Goal: Transaction & Acquisition: Purchase product/service

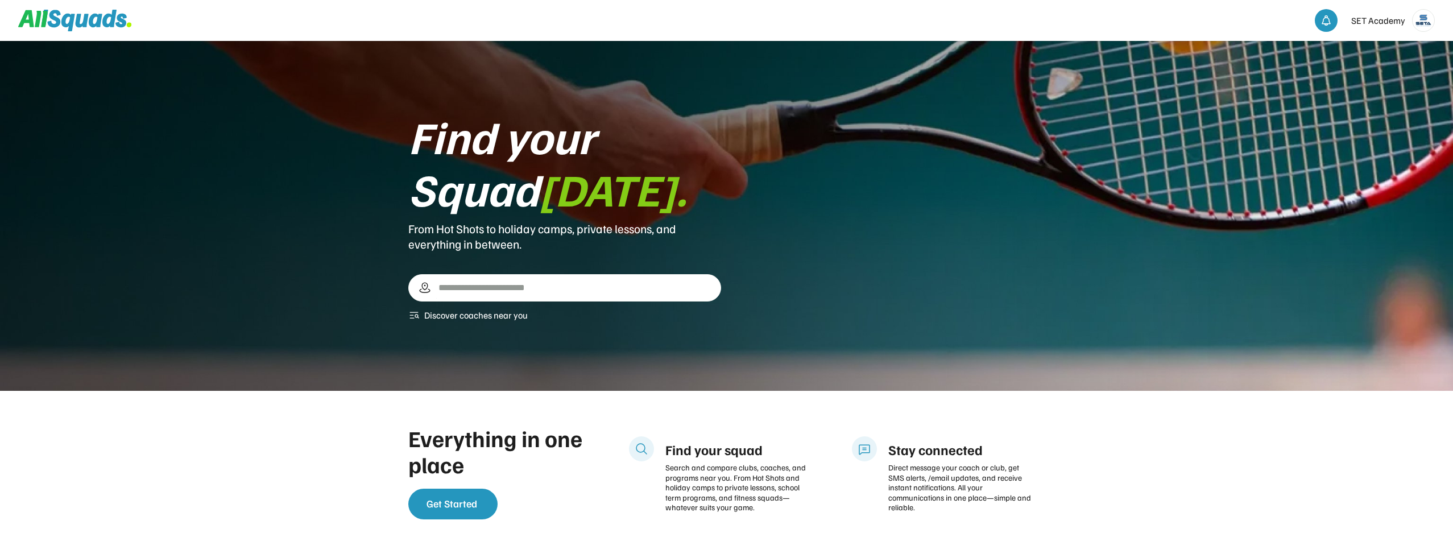
click at [474, 290] on input "input" at bounding box center [569, 288] width 266 height 20
click at [704, 290] on div "← Move left → Move right ↑ Move up ↓ Move down + Zoom in - Zoom out Home Jump l…" at bounding box center [564, 288] width 313 height 28
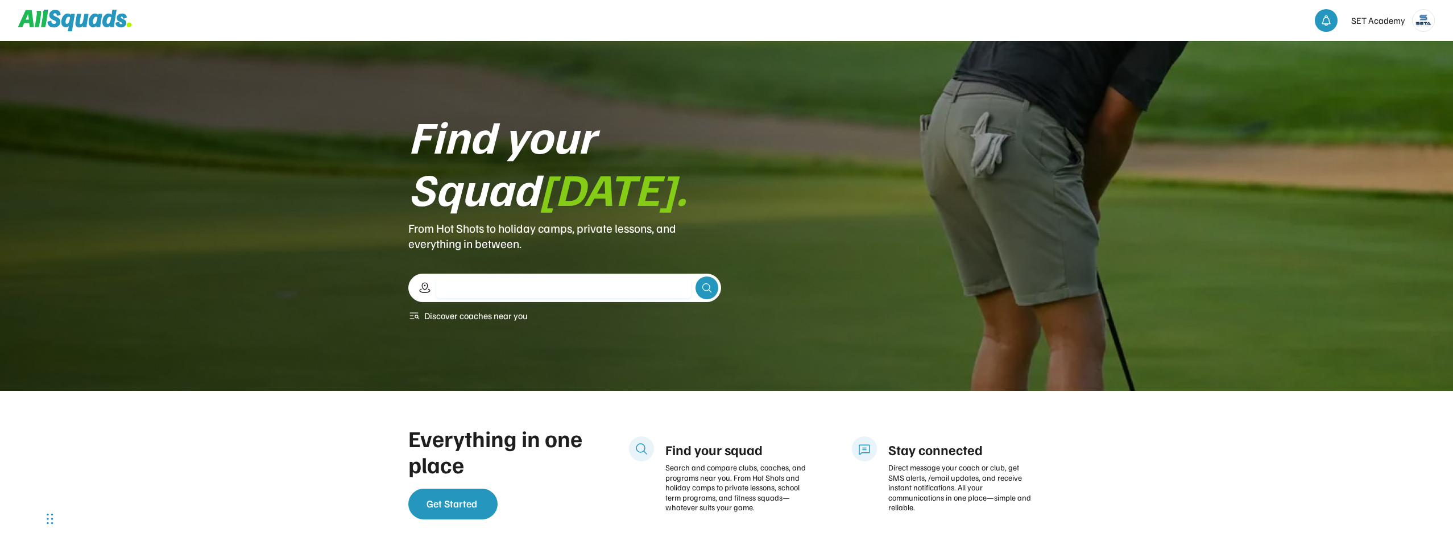
click at [594, 291] on input "input" at bounding box center [563, 288] width 255 height 20
click at [705, 290] on div "← Move left → Move right ↑ Move up ↓ Move down + Zoom in - Zoom out Home Jump l…" at bounding box center [564, 288] width 313 height 28
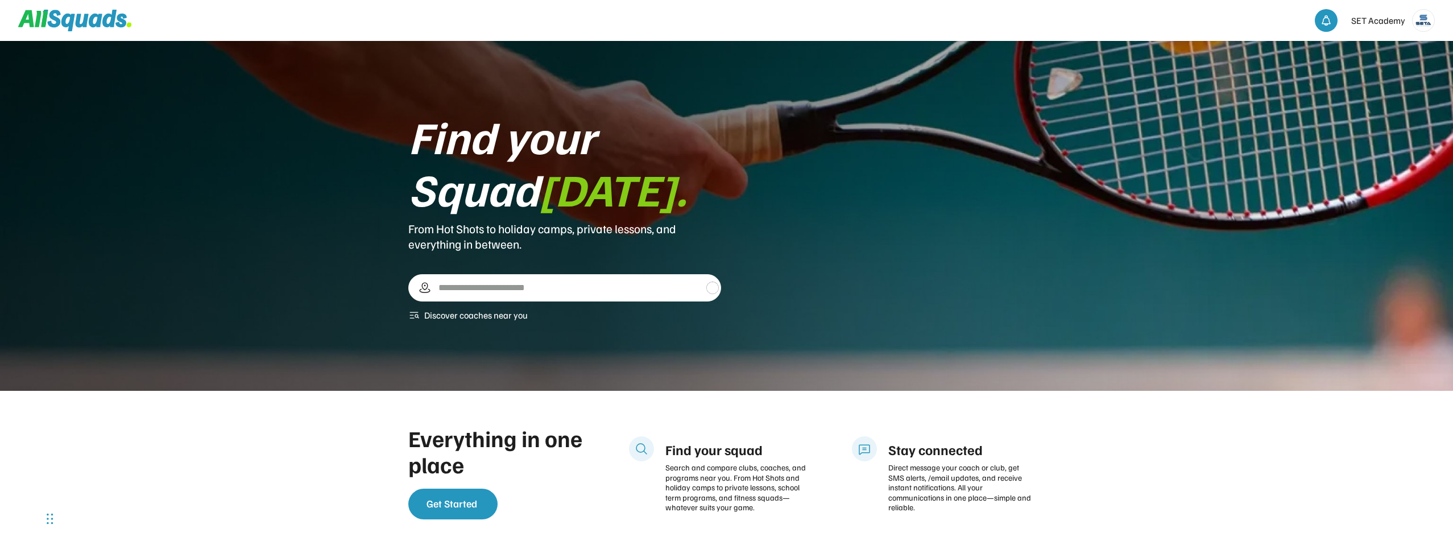
click at [713, 287] on button at bounding box center [712, 287] width 11 height 11
click at [710, 289] on button at bounding box center [712, 287] width 11 height 11
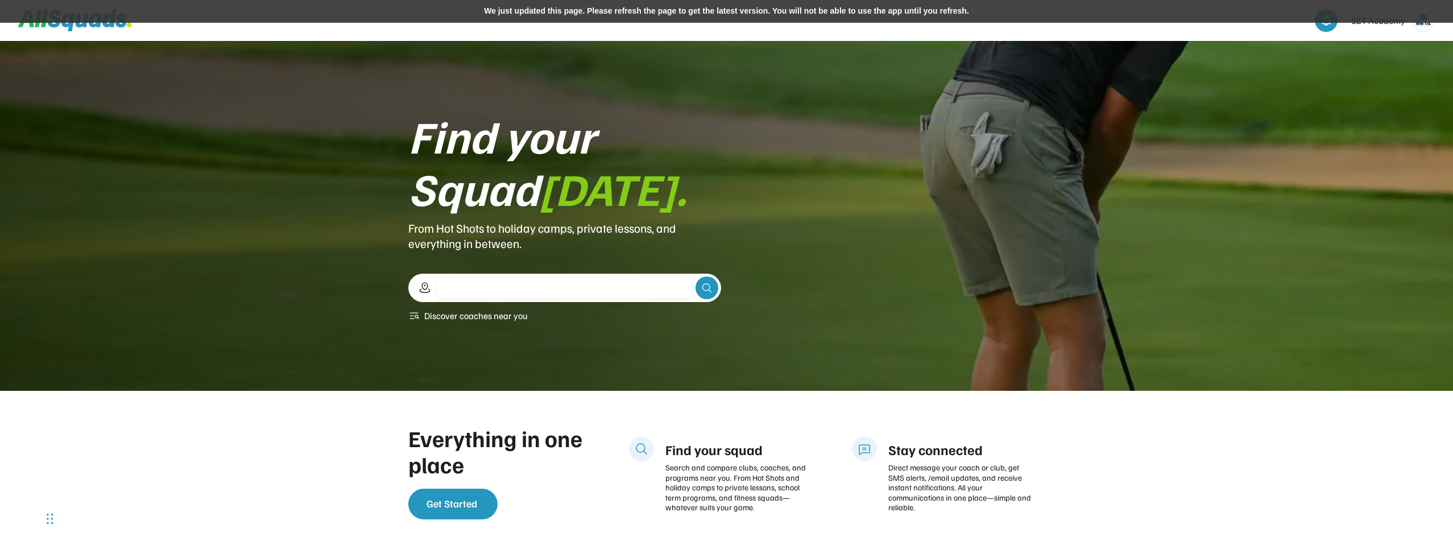
click at [531, 284] on input "input" at bounding box center [563, 288] width 255 height 20
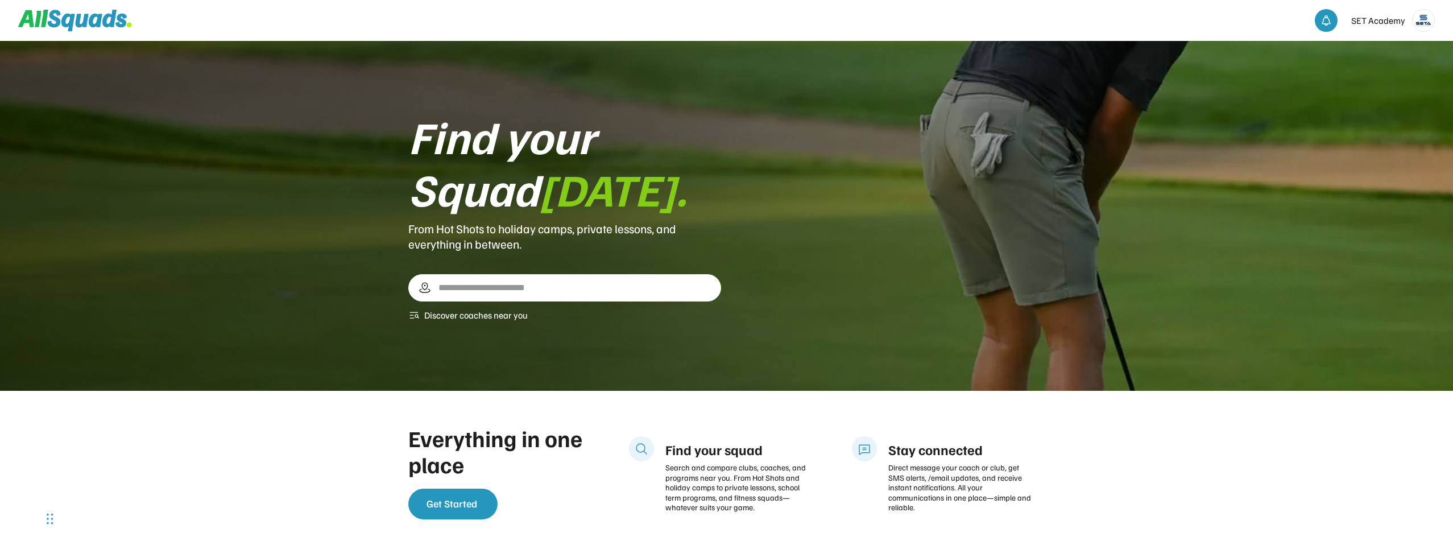
click at [557, 284] on input "input" at bounding box center [569, 288] width 266 height 20
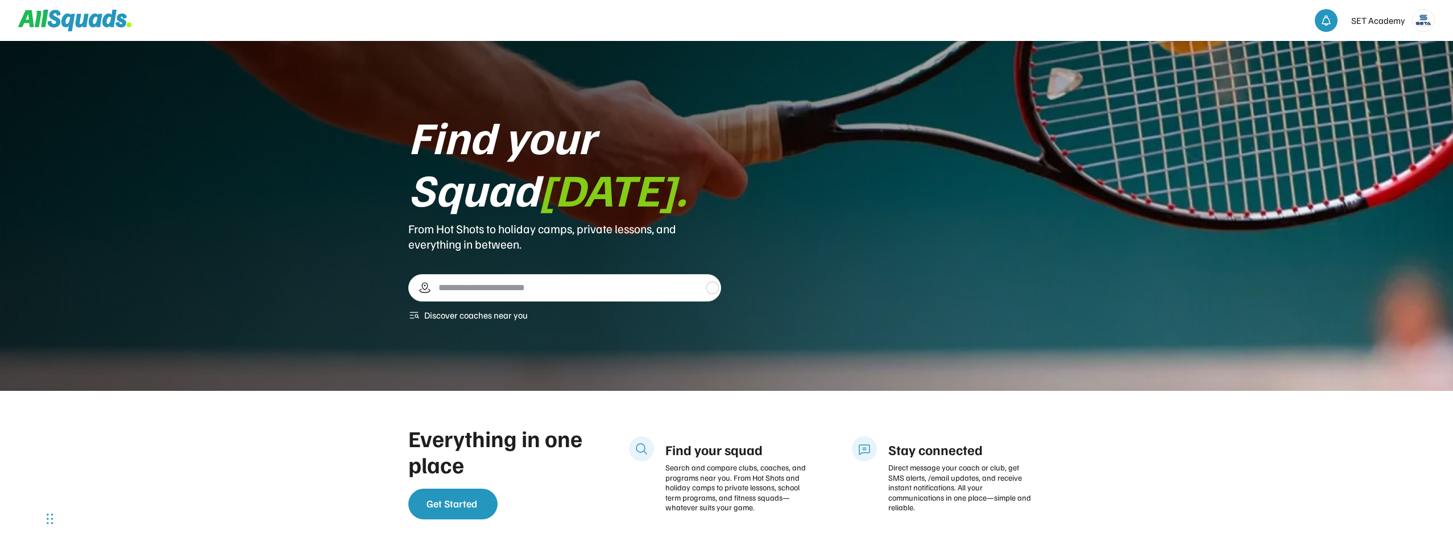
click at [704, 290] on div "← Move left → Move right ↑ Move up ↓ Move down + Zoom in - Zoom out Home Jump l…" at bounding box center [564, 287] width 313 height 27
click at [418, 284] on button at bounding box center [425, 288] width 14 height 14
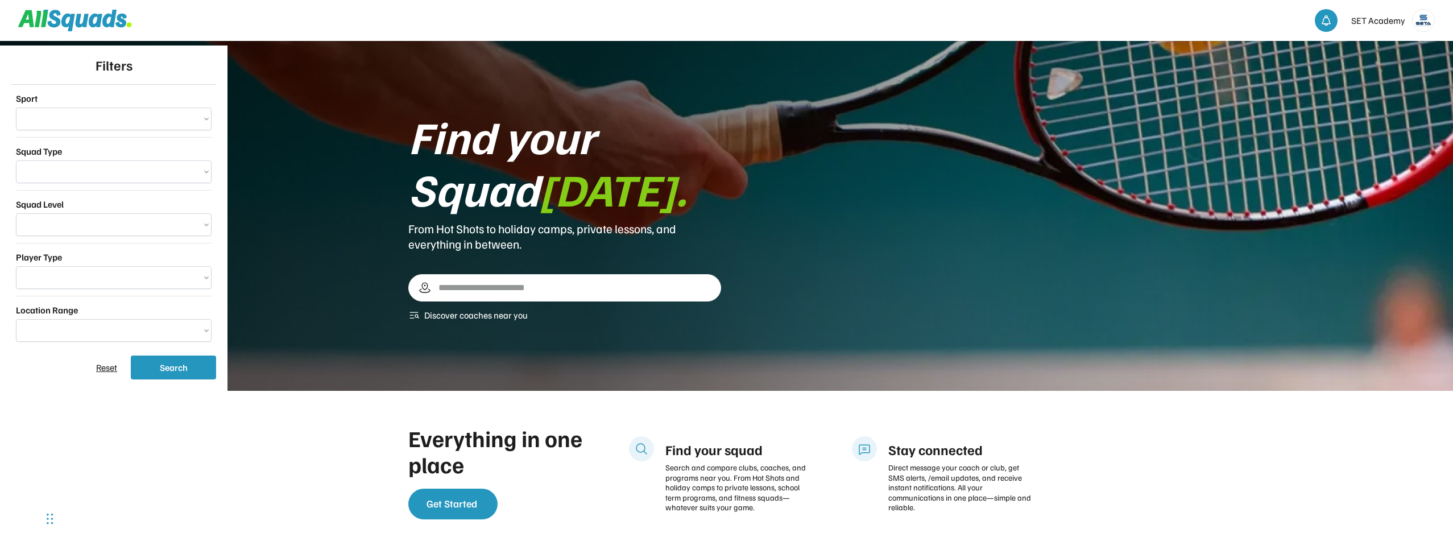
select select "**********"
click at [180, 368] on button "Search" at bounding box center [173, 368] width 85 height 24
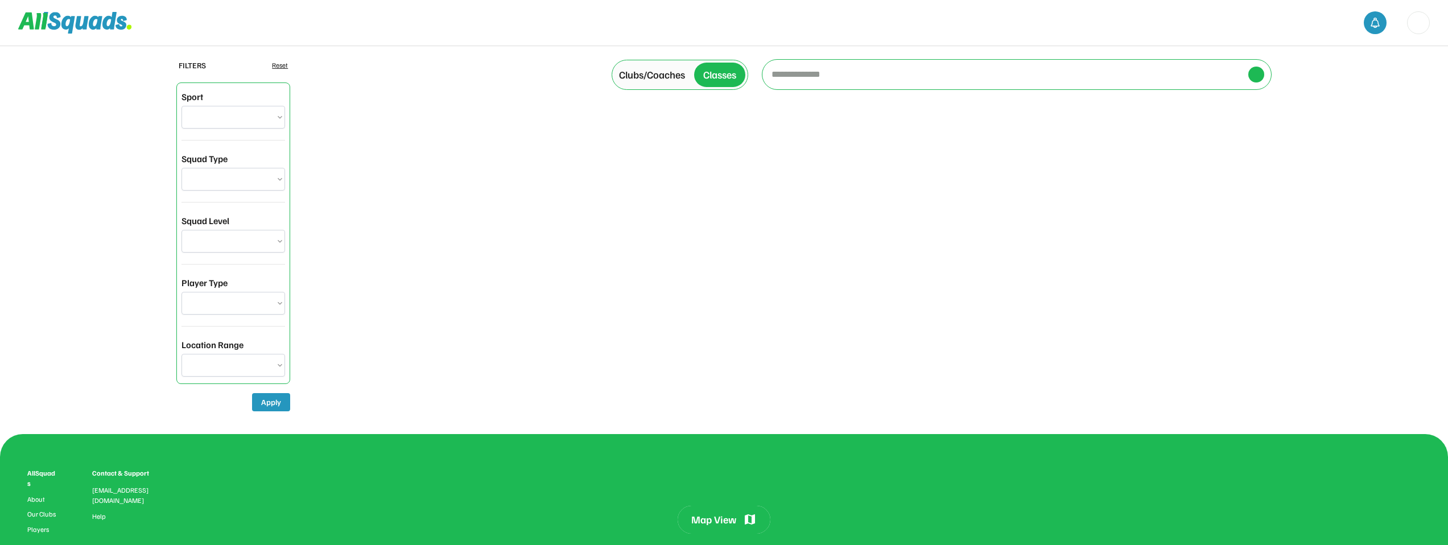
select select "**********"
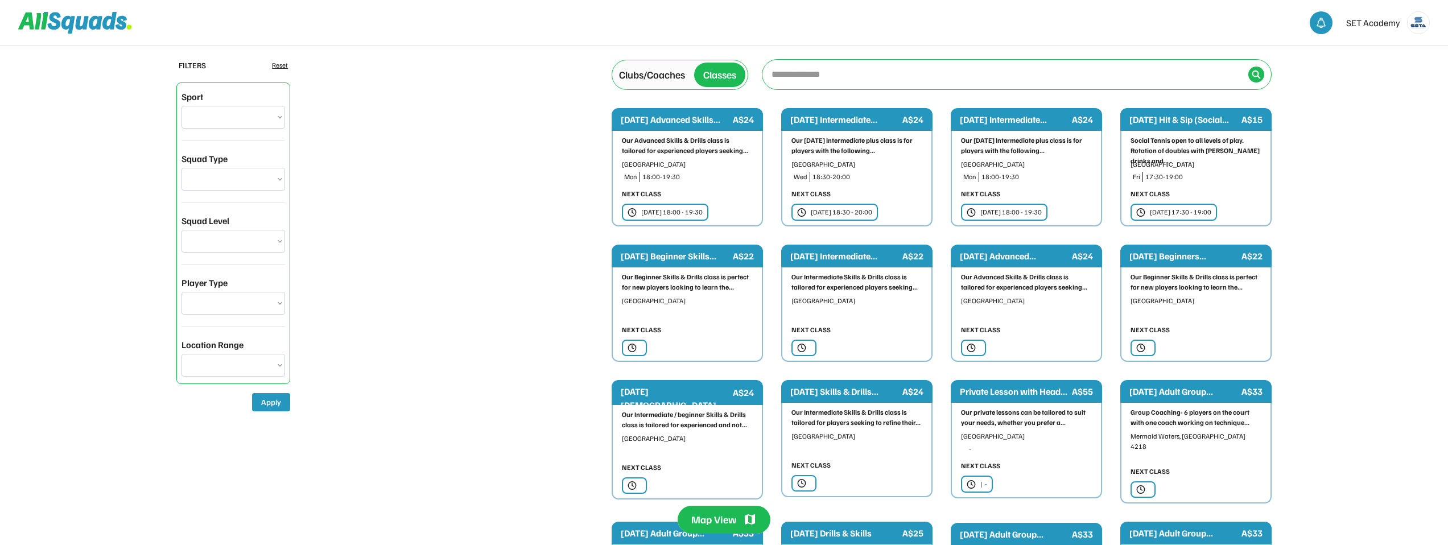
click at [658, 71] on div "Clubs/Coaches" at bounding box center [652, 74] width 66 height 15
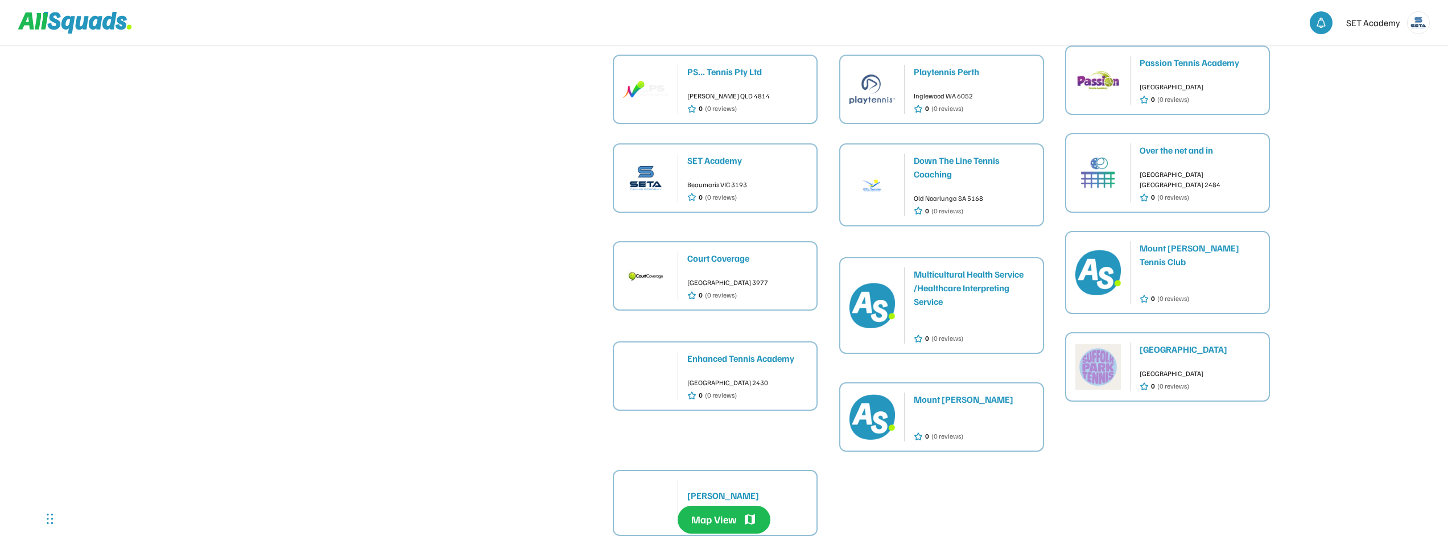
scroll to position [460, 0]
click at [1171, 144] on div "Over the net and in" at bounding box center [1199, 151] width 120 height 14
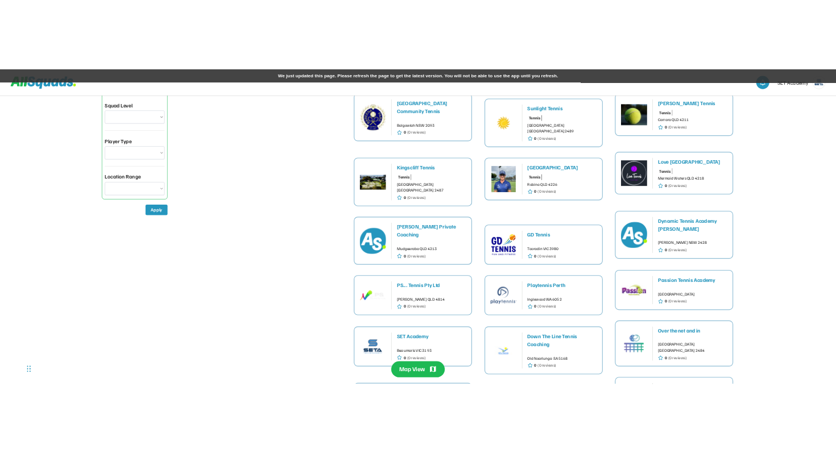
scroll to position [0, 0]
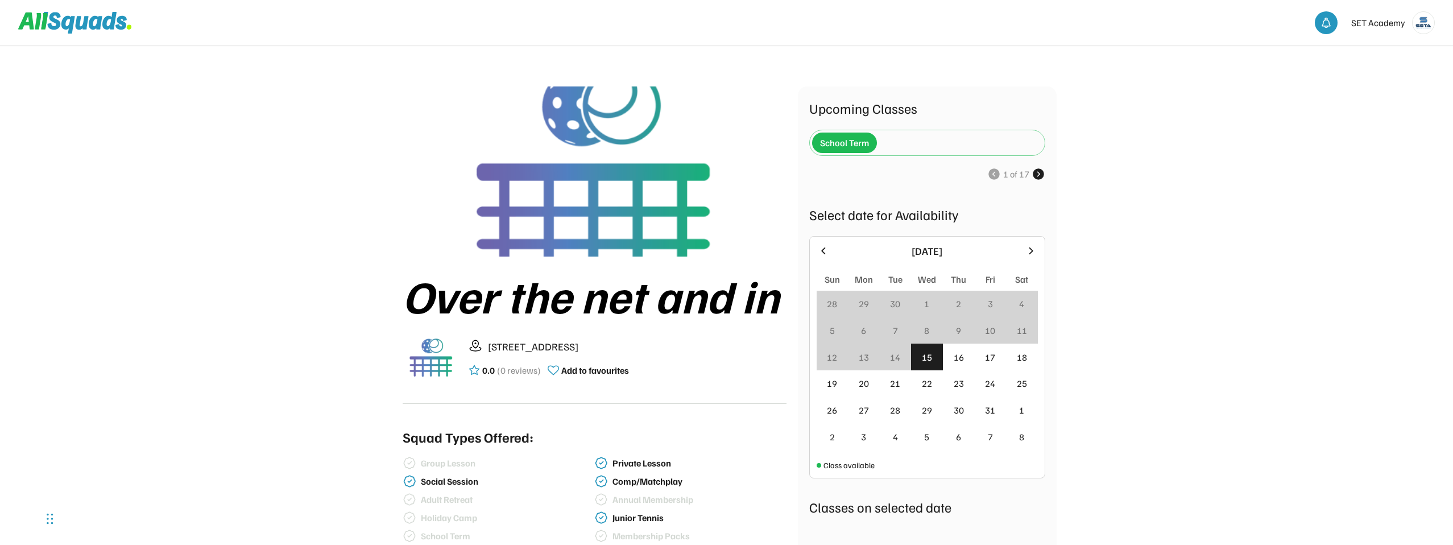
scroll to position [21, 0]
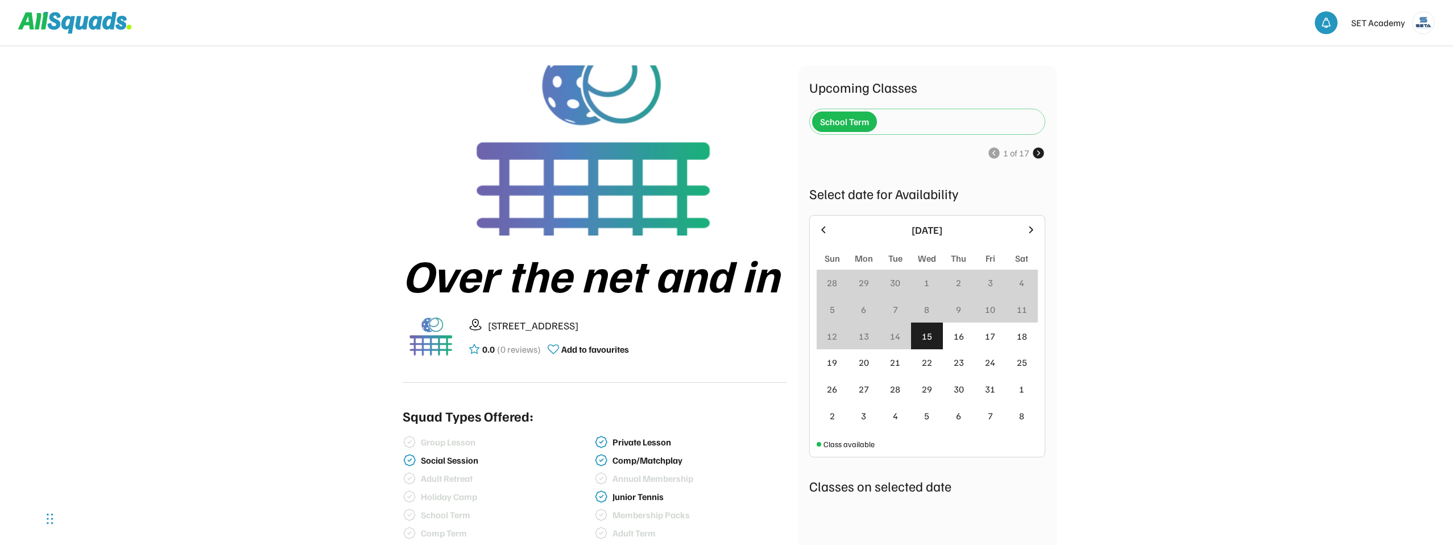
click at [1036, 156] on use at bounding box center [1039, 153] width 14 height 14
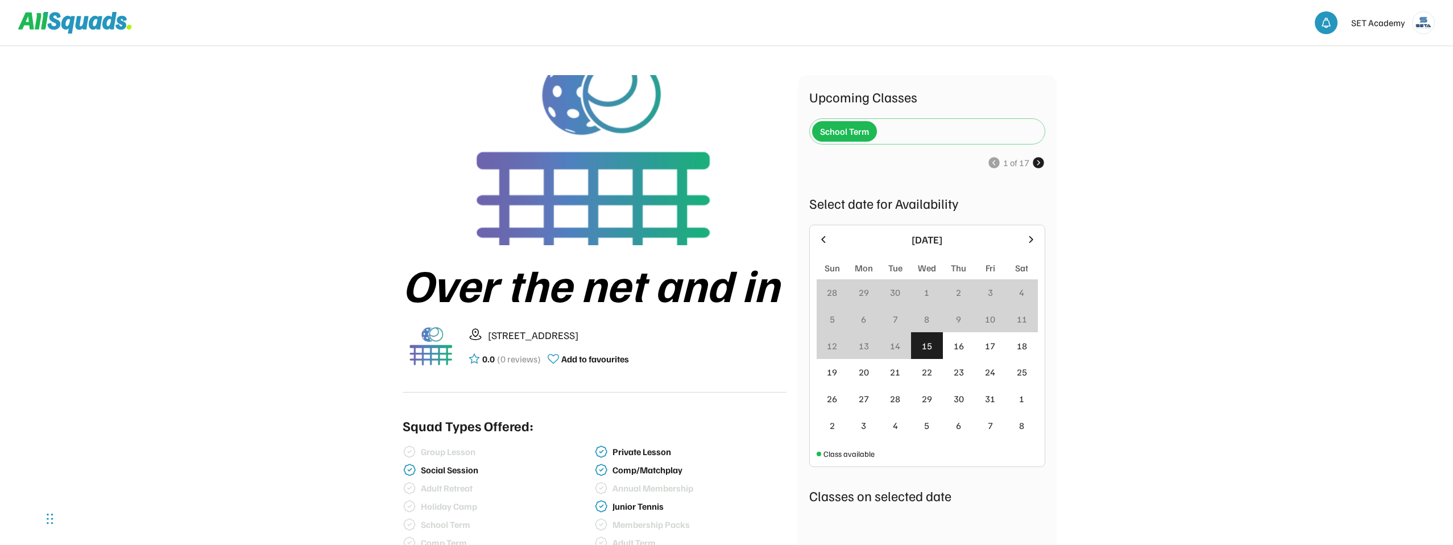
scroll to position [0, 0]
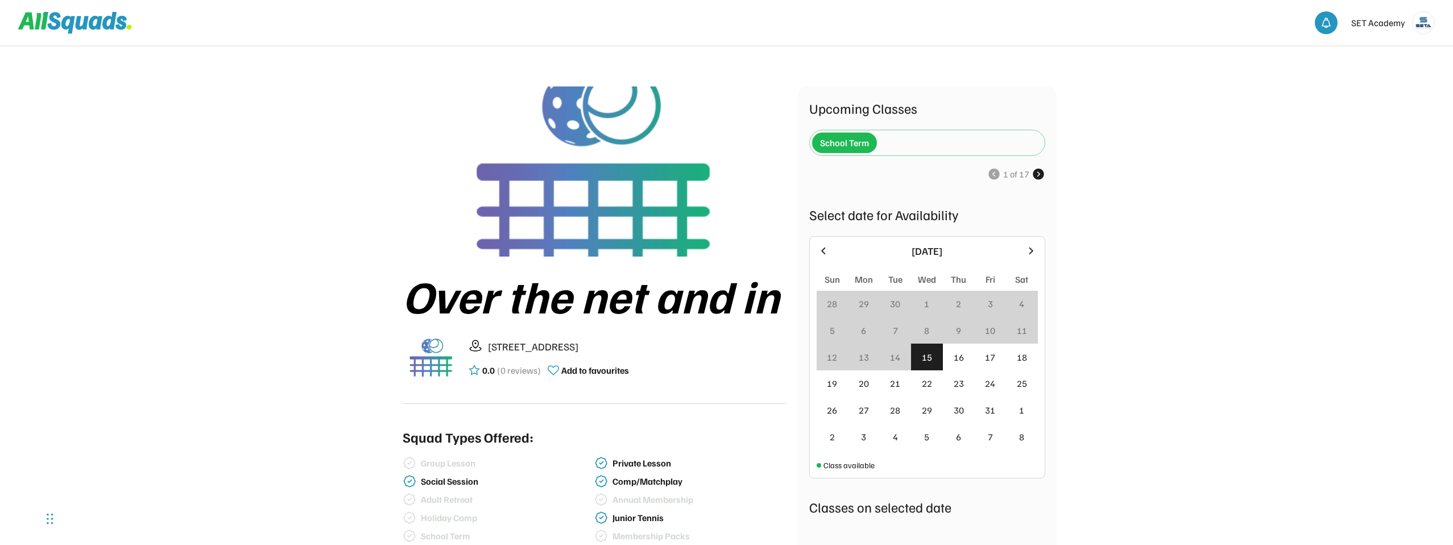
click at [1040, 173] on use at bounding box center [1039, 174] width 14 height 14
click at [951, 184] on div "Upcoming Classes School Term 1 of 17 Select date for Availability October 2025 …" at bounding box center [927, 380] width 236 height 565
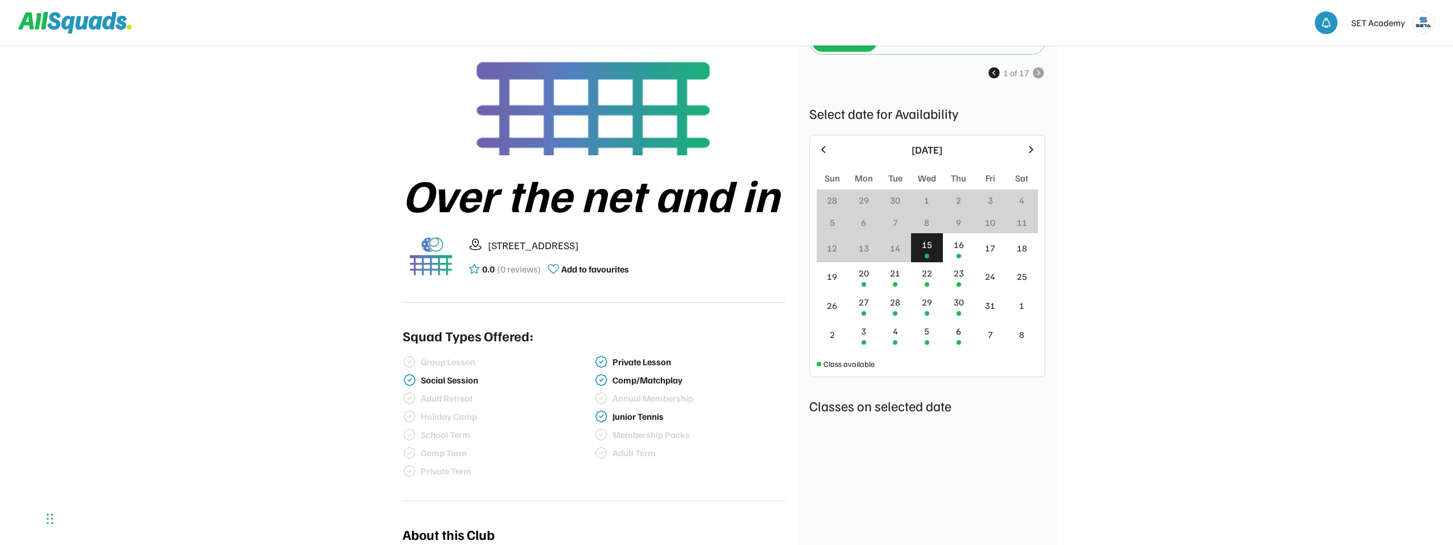
scroll to position [107, 0]
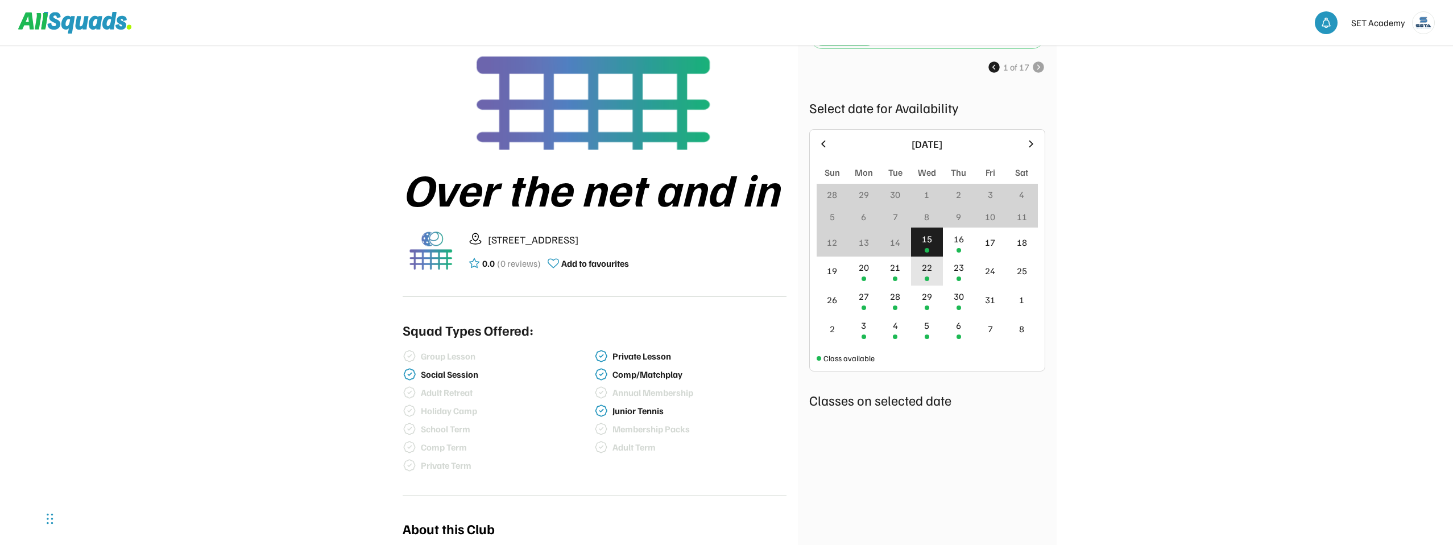
click at [934, 278] on div "22" at bounding box center [927, 271] width 32 height 29
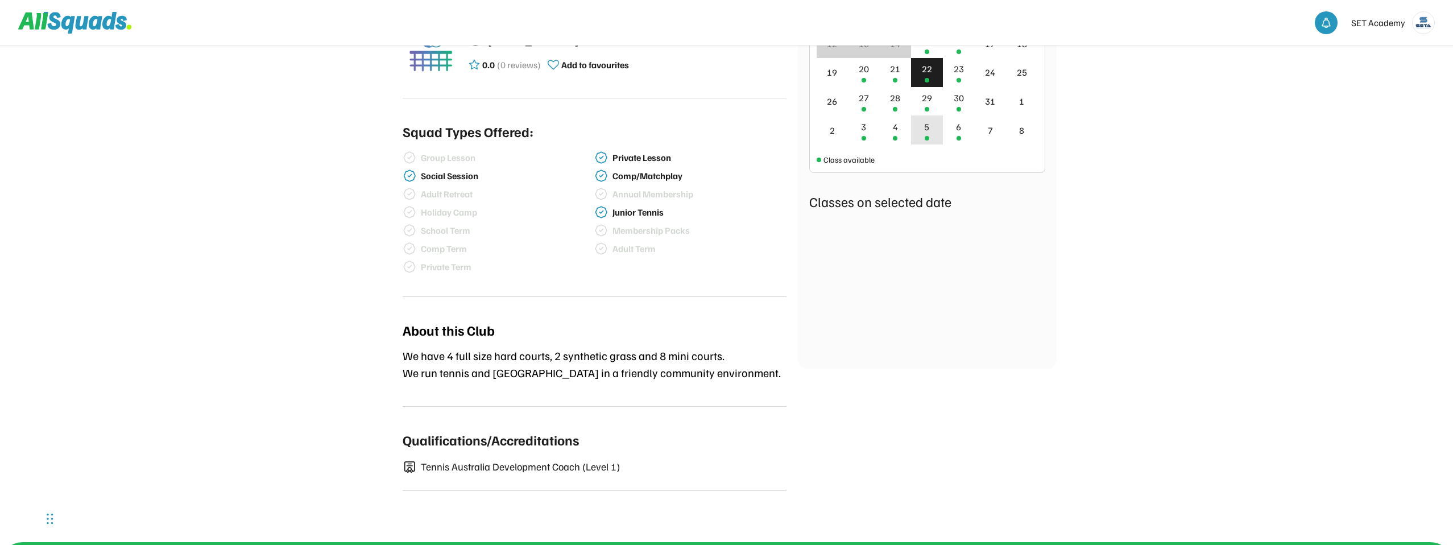
scroll to position [0, 0]
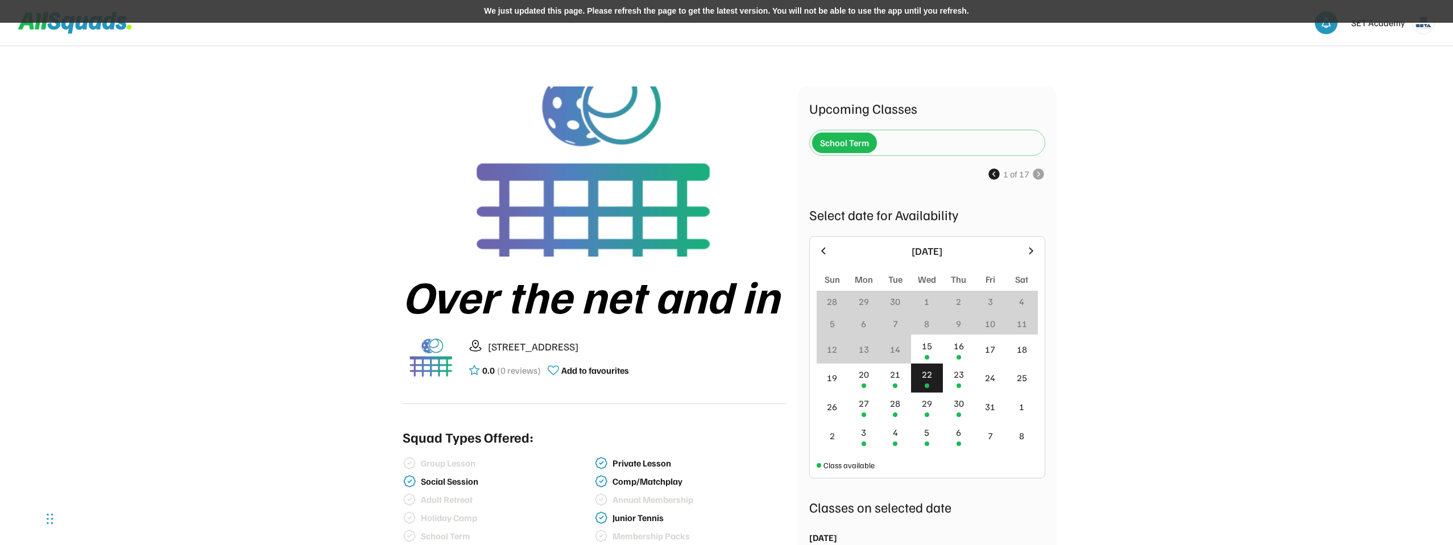
click at [1039, 176] on use at bounding box center [1039, 174] width 14 height 14
click at [993, 175] on use at bounding box center [994, 174] width 14 height 14
click at [1038, 175] on icon at bounding box center [1039, 174] width 14 height 14
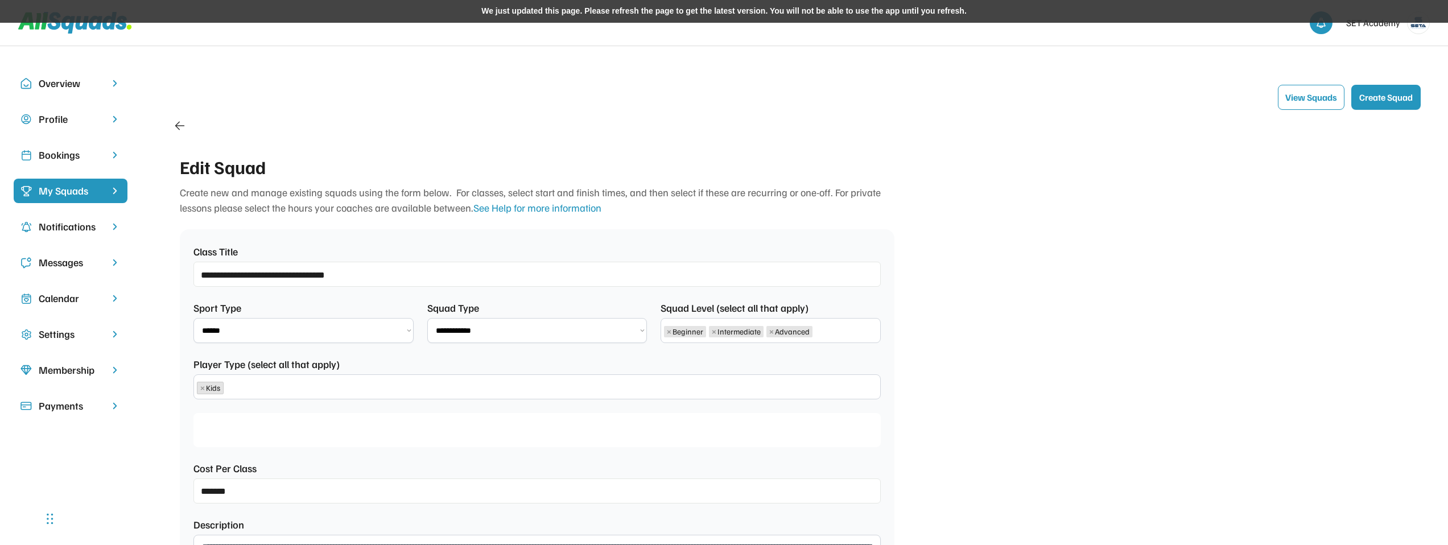
select select "**********"
select select "****"
select select "********"
select select "****"
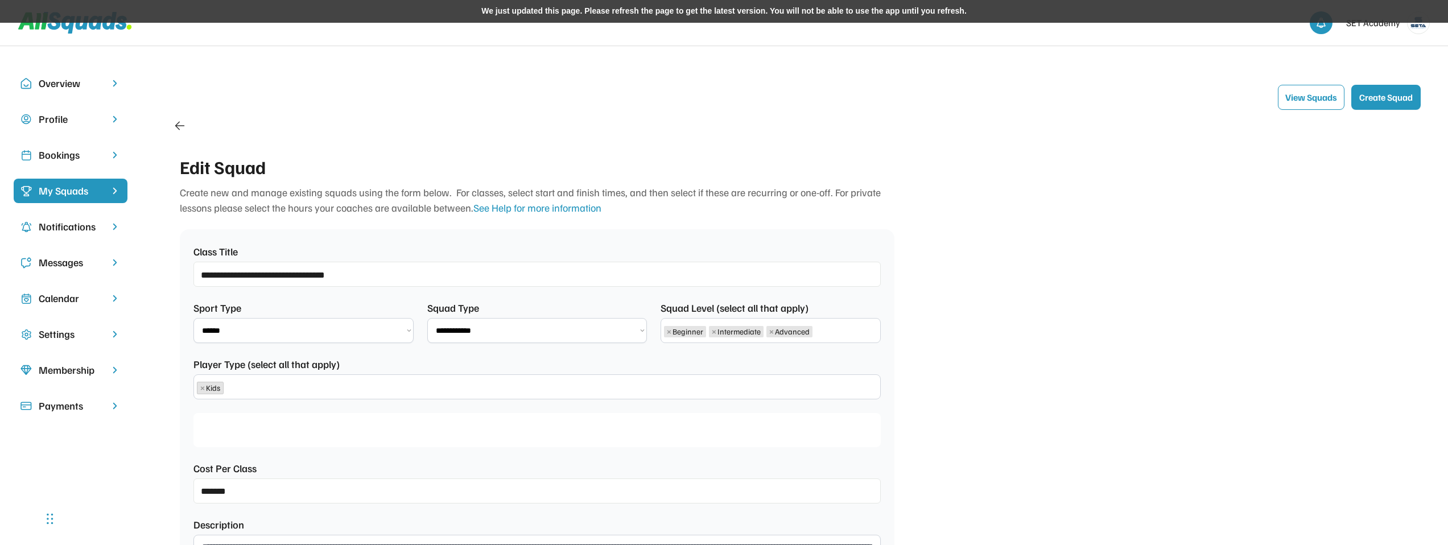
select select "*********"
select select "**********"
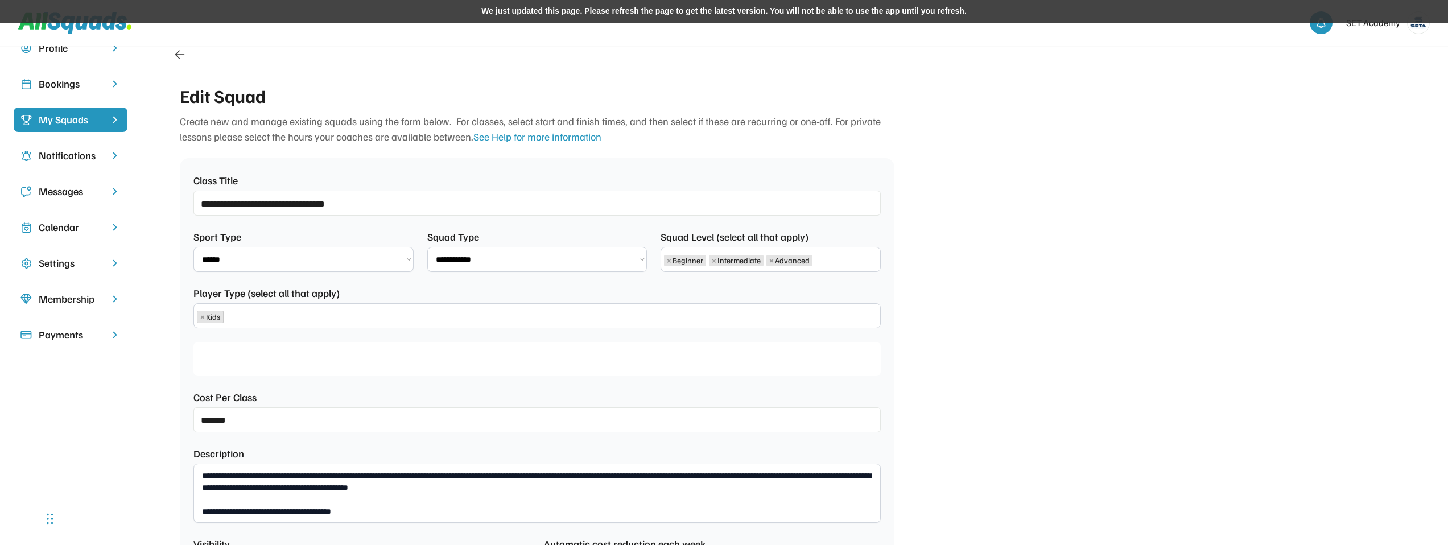
scroll to position [11, 0]
type input "**********"
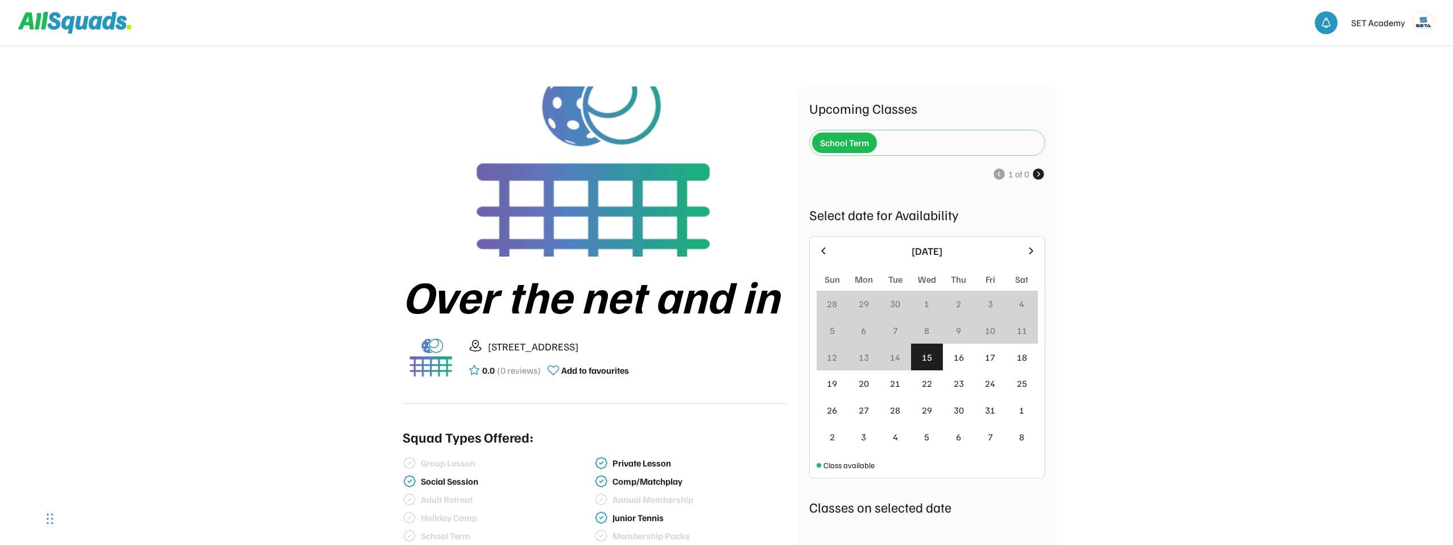
click at [1040, 172] on use at bounding box center [1039, 174] width 14 height 14
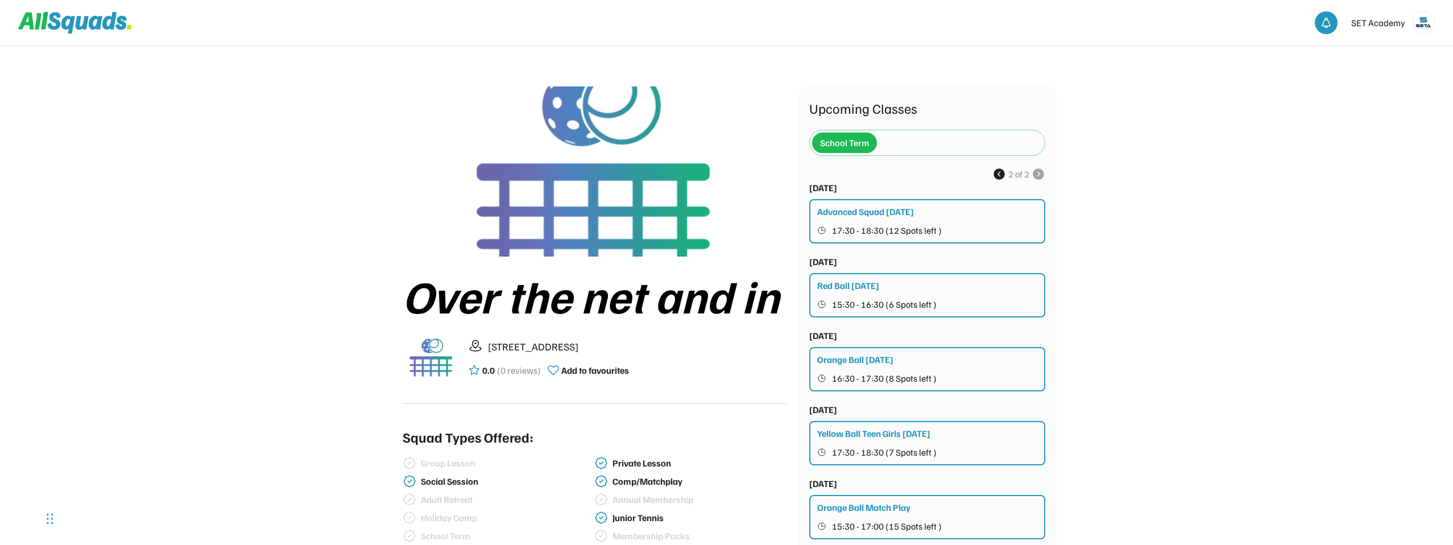
click at [995, 174] on use at bounding box center [1000, 174] width 14 height 14
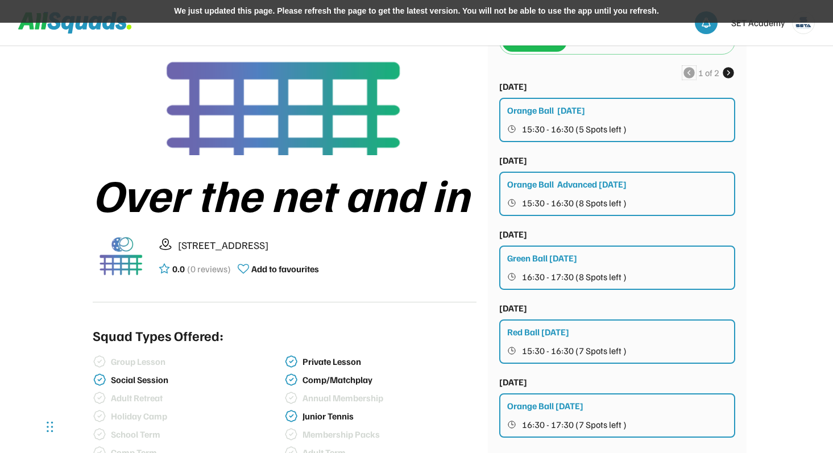
scroll to position [102, 0]
click at [444, 315] on div "Over the net and in [GEOGRAPHIC_DATA], [GEOGRAPHIC_DATA] 0.0 (0 reviews) Add to…" at bounding box center [285, 340] width 384 height 710
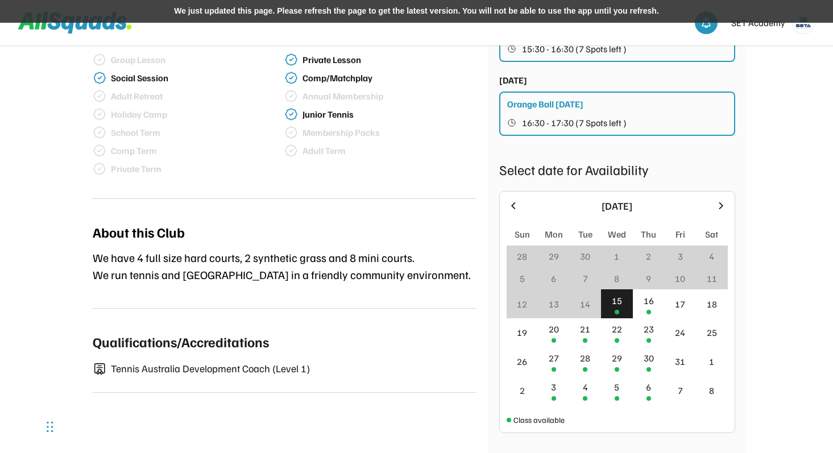
scroll to position [415, 0]
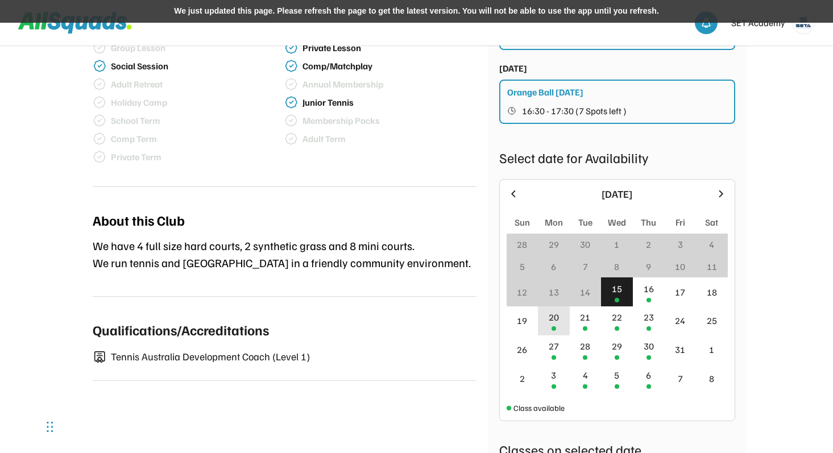
click at [555, 321] on div "20" at bounding box center [554, 318] width 10 height 14
click at [582, 328] on div "21" at bounding box center [586, 321] width 32 height 29
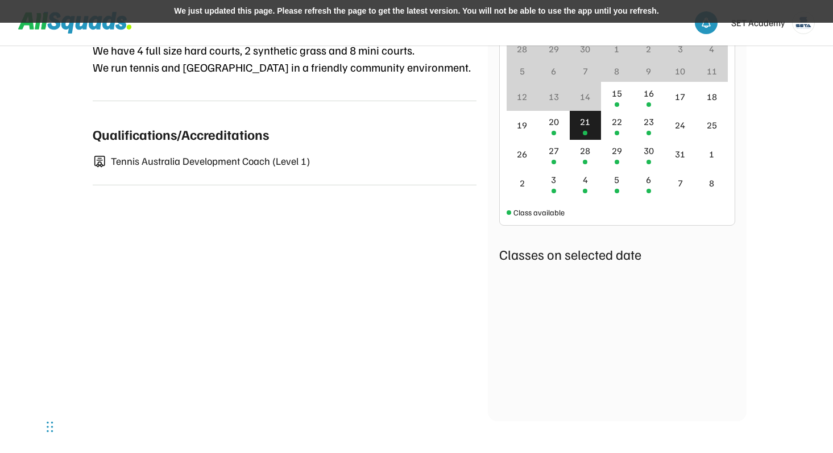
scroll to position [639, 0]
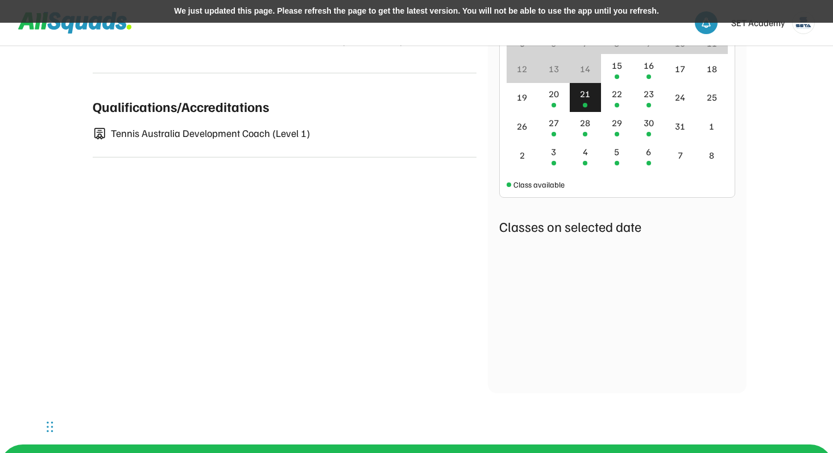
click at [585, 97] on div "21" at bounding box center [585, 94] width 10 height 14
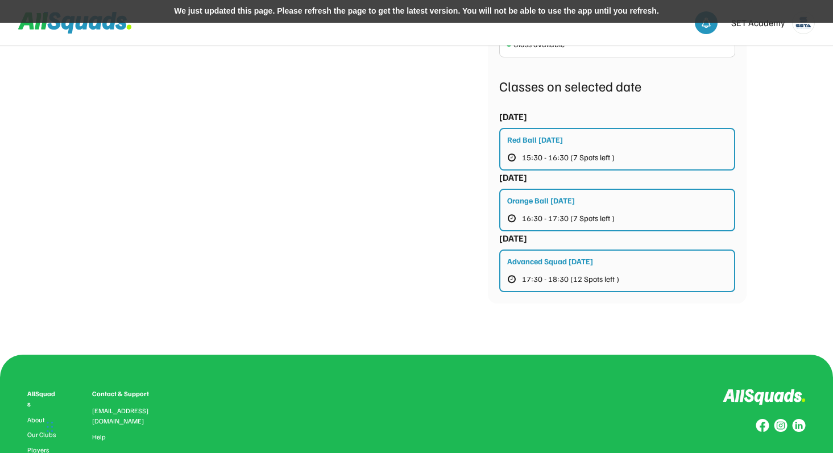
scroll to position [779, 0]
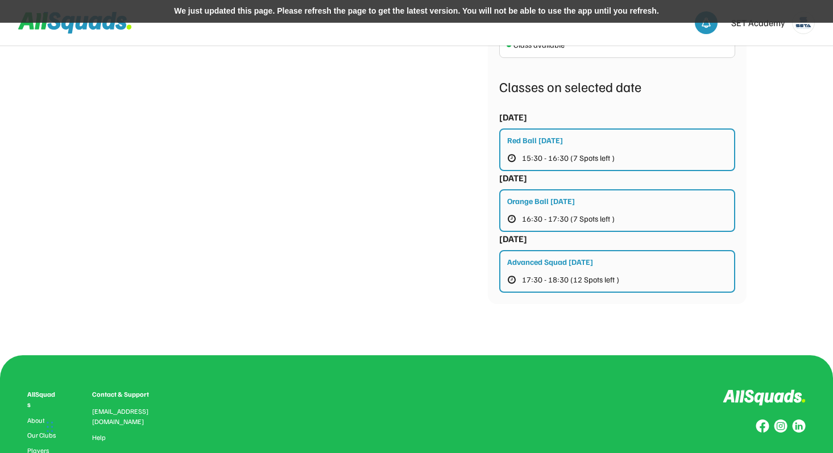
click at [573, 261] on div "Advanced Squad [DATE]" at bounding box center [550, 262] width 86 height 12
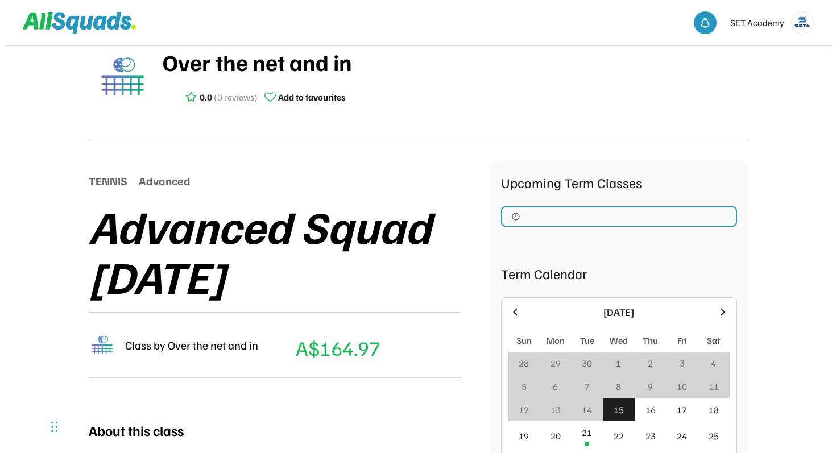
scroll to position [20, 0]
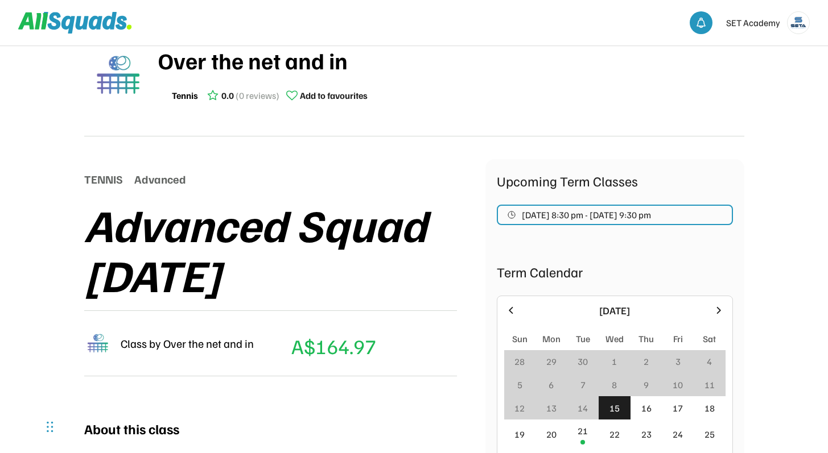
click at [591, 215] on span "[DATE] 8:30 pm - [DATE] 9:30 pm" at bounding box center [586, 214] width 129 height 9
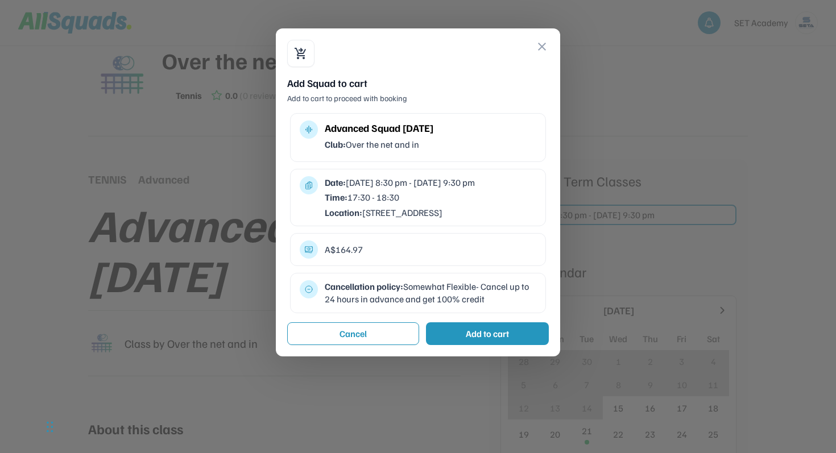
click at [489, 341] on div "Add to cart" at bounding box center [487, 334] width 43 height 14
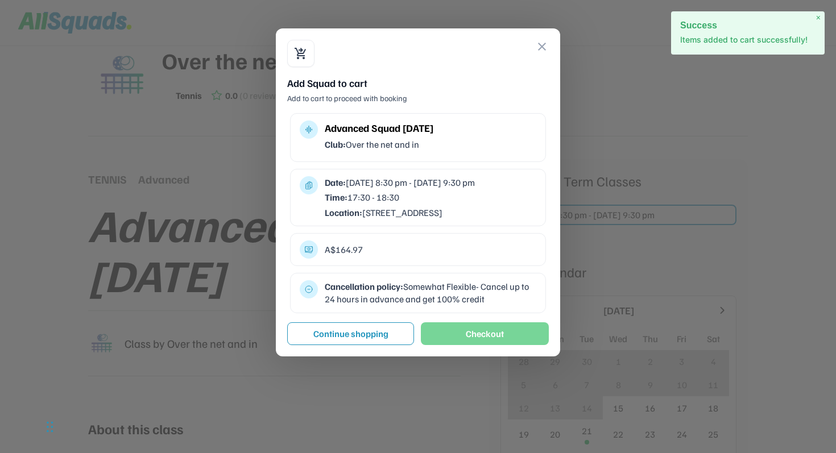
click at [499, 345] on button "Checkout" at bounding box center [485, 334] width 128 height 23
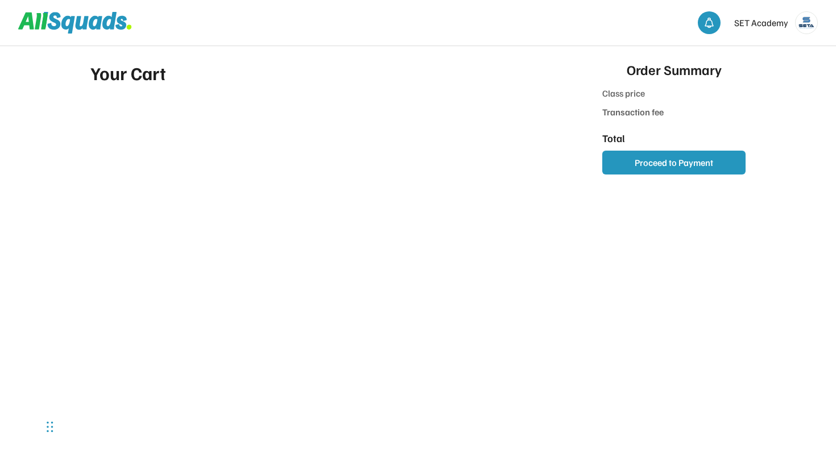
type input "******"
type input "***"
type input "******"
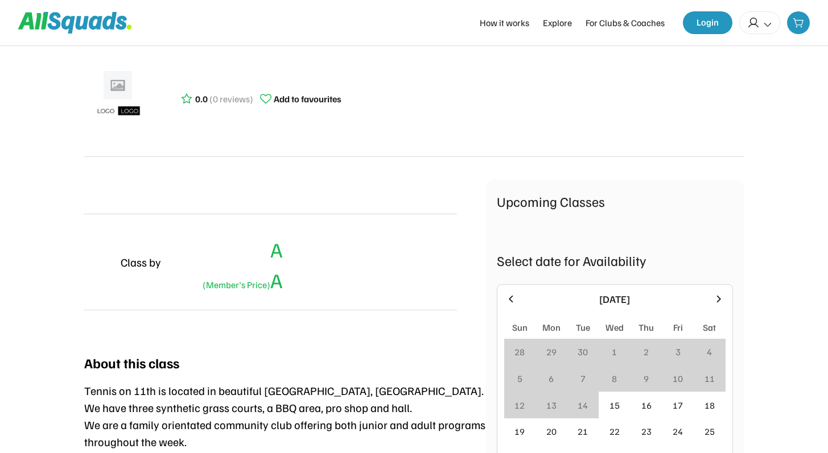
scroll to position [20, 0]
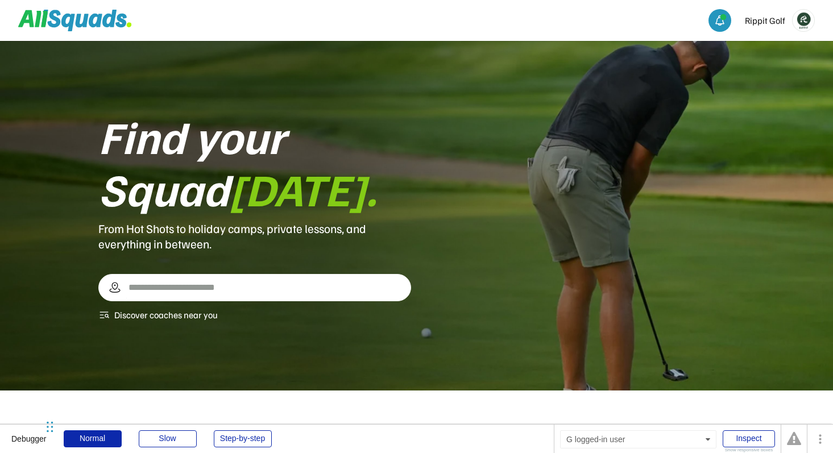
click at [800, 23] on img at bounding box center [804, 21] width 22 height 22
click at [773, 48] on link "Profile" at bounding box center [788, 47] width 67 height 23
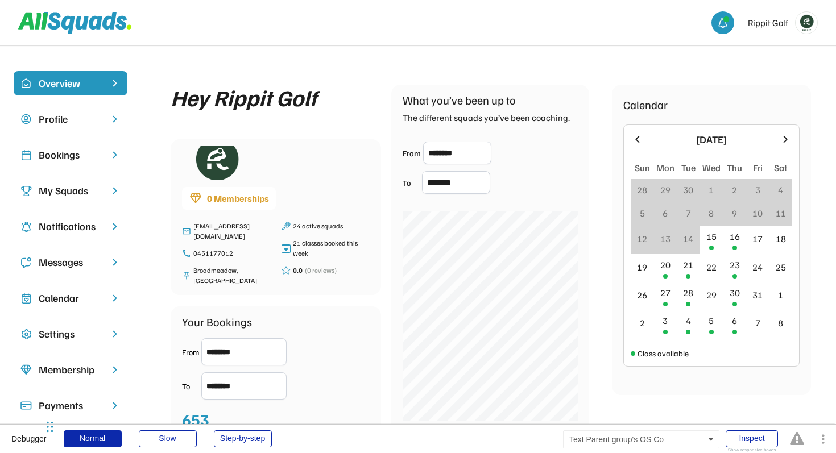
click at [98, 191] on div "My Squads" at bounding box center [71, 190] width 64 height 15
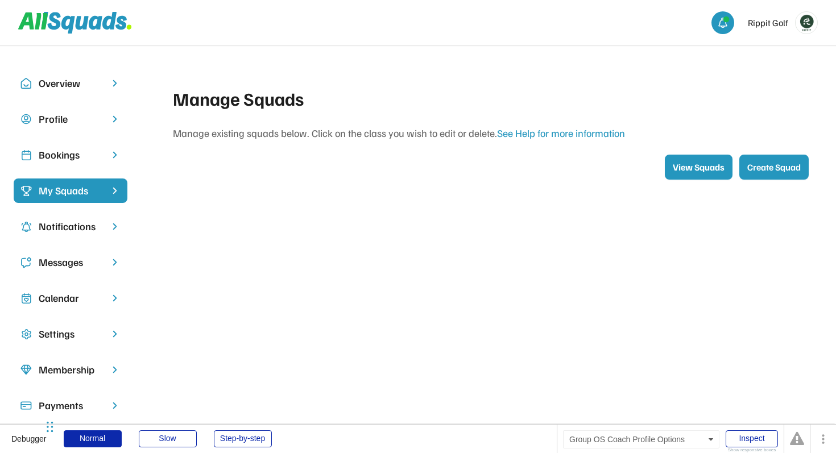
click at [88, 163] on div "Bookings" at bounding box center [71, 155] width 114 height 24
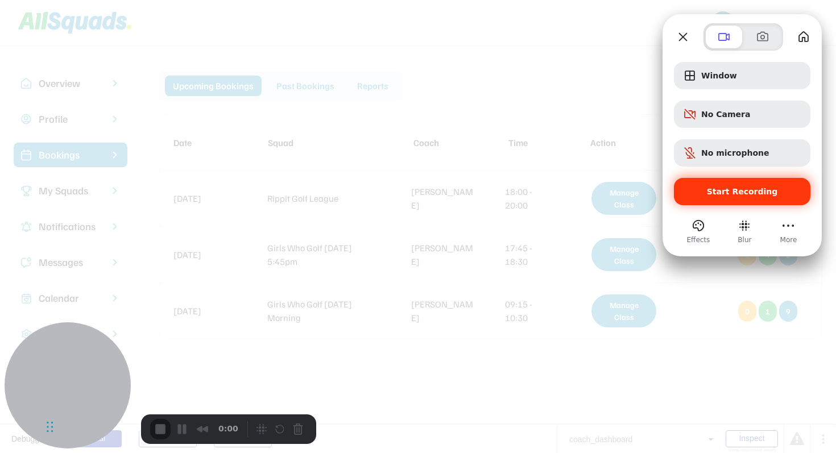
click at [736, 192] on span "Start Recording" at bounding box center [742, 191] width 71 height 9
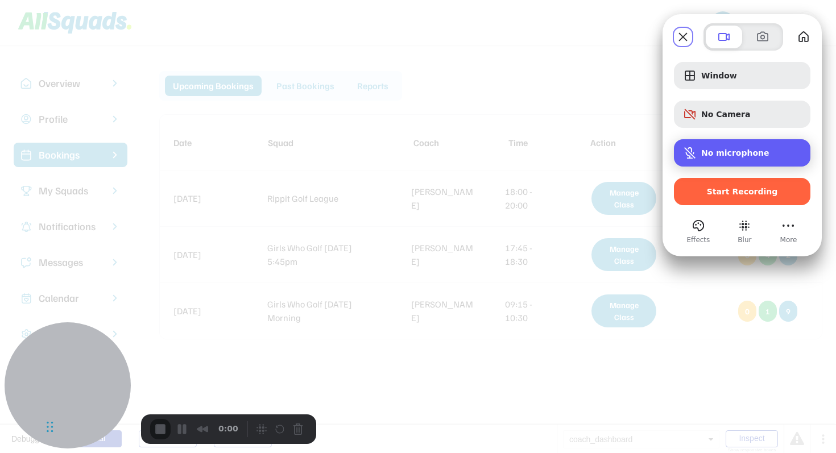
click at [717, 153] on span "No microphone" at bounding box center [735, 152] width 68 height 9
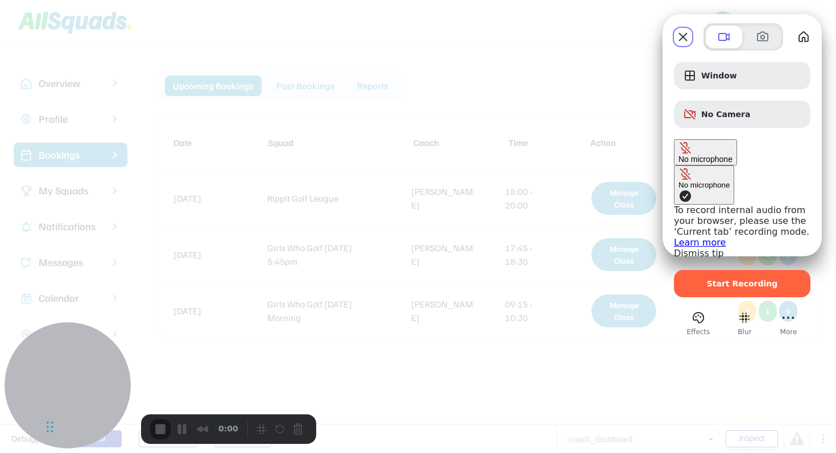
click at [729, 155] on span "No microphone" at bounding box center [706, 159] width 54 height 9
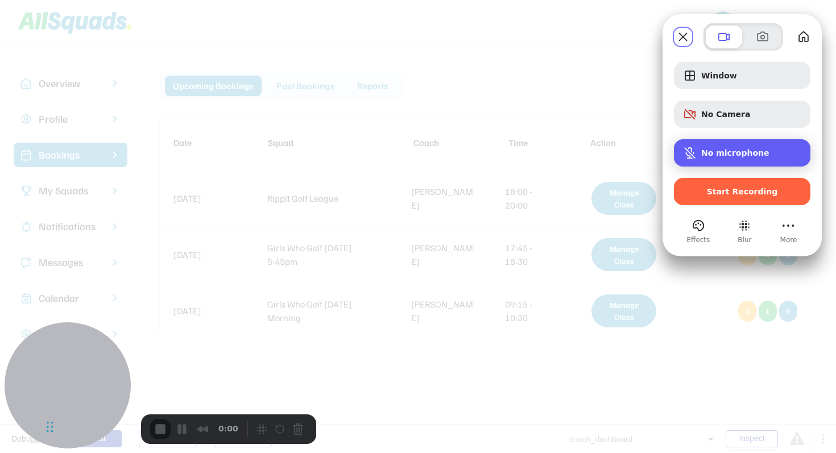
click at [717, 159] on div "No microphone" at bounding box center [742, 152] width 137 height 27
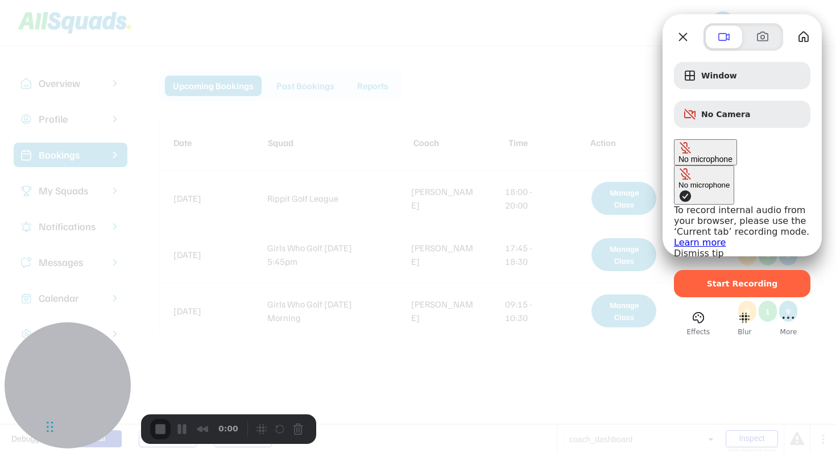
click at [674, 248] on link "Dismiss tip" at bounding box center [699, 253] width 50 height 11
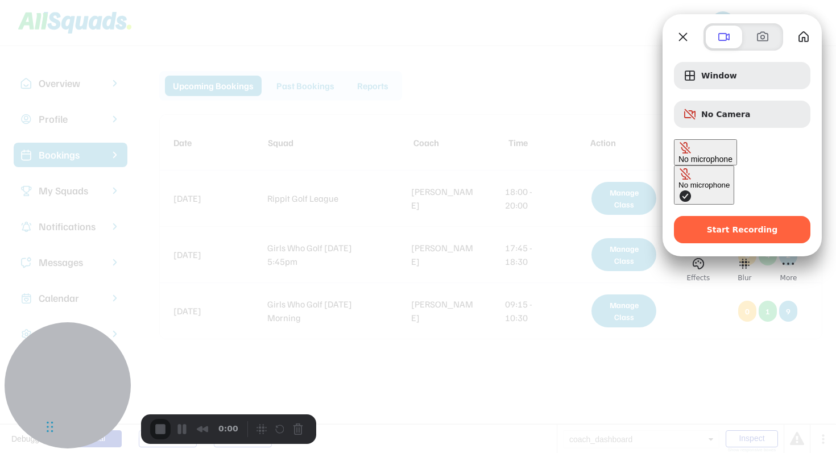
click at [679, 189] on span "Microphone options" at bounding box center [686, 196] width 14 height 14
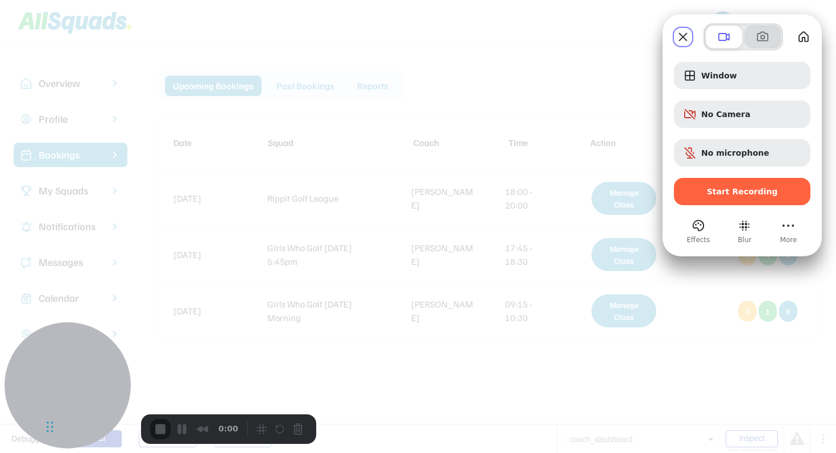
click at [761, 36] on span at bounding box center [763, 37] width 14 height 14
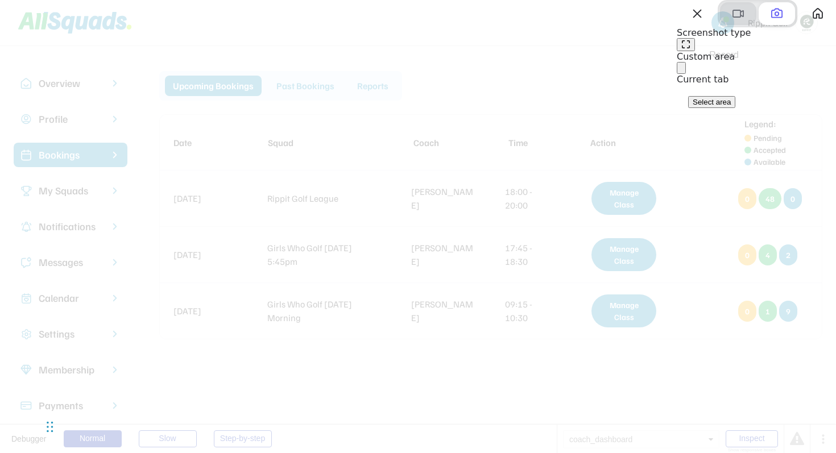
click at [732, 20] on span at bounding box center [739, 14] width 14 height 14
